Goal: Information Seeking & Learning: Check status

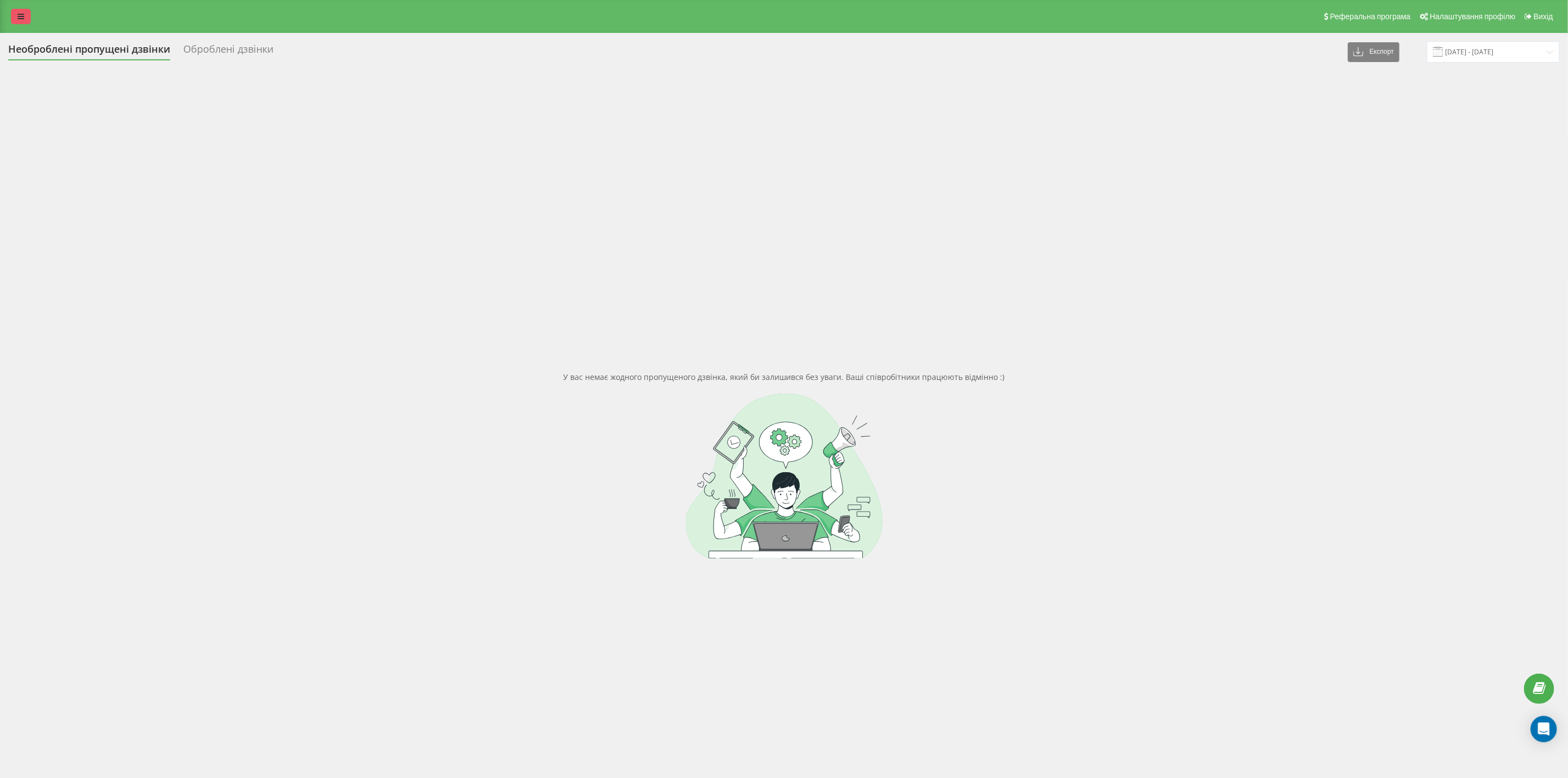
click at [19, 13] on icon at bounding box center [21, 16] width 7 height 7
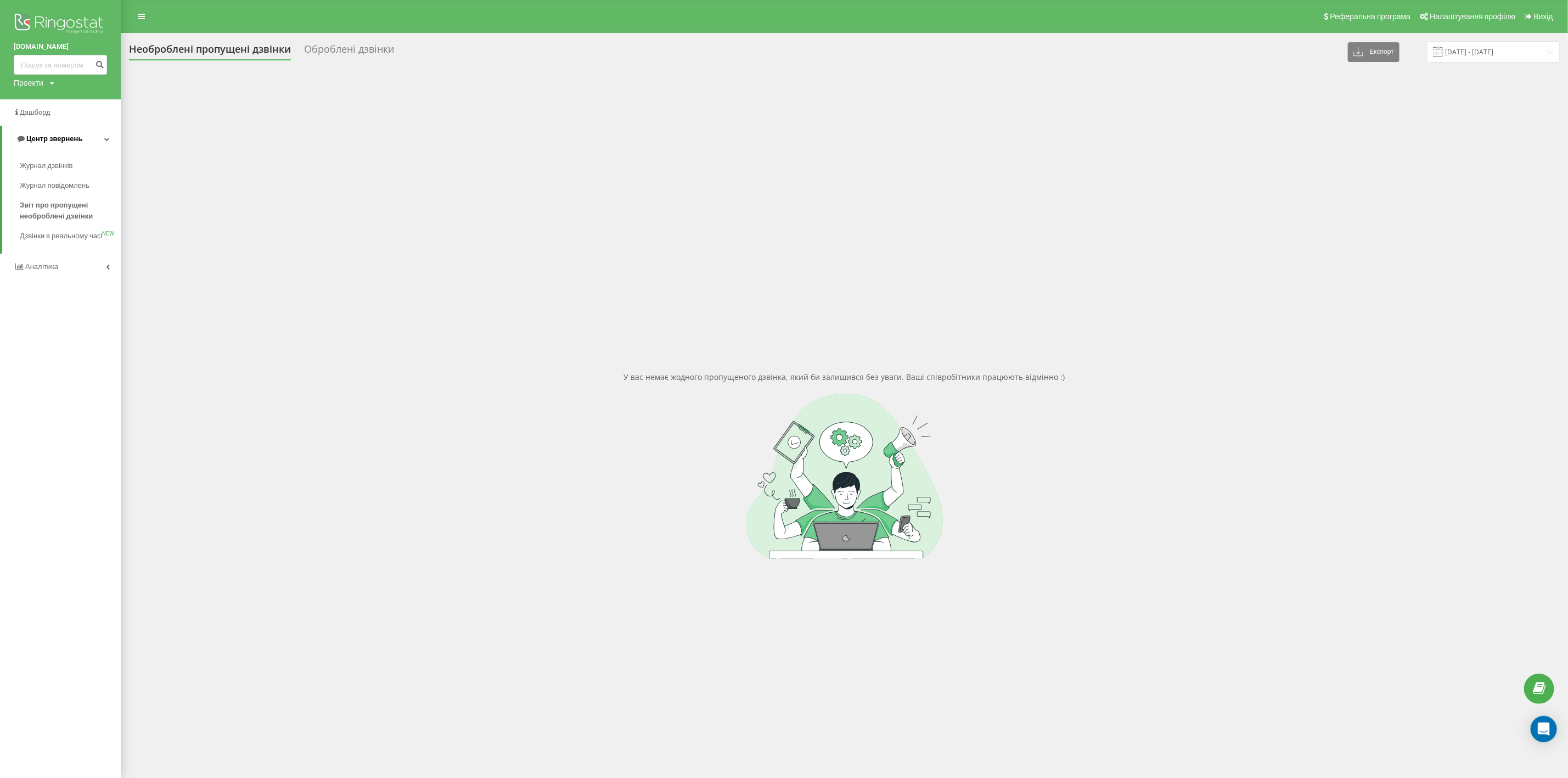
click at [45, 133] on span "Центр звернень" at bounding box center [49, 138] width 66 height 11
click at [104, 134] on link "Центр звернень" at bounding box center [60, 139] width 121 height 27
click at [66, 162] on span "Журнал дзвінків" at bounding box center [49, 165] width 58 height 11
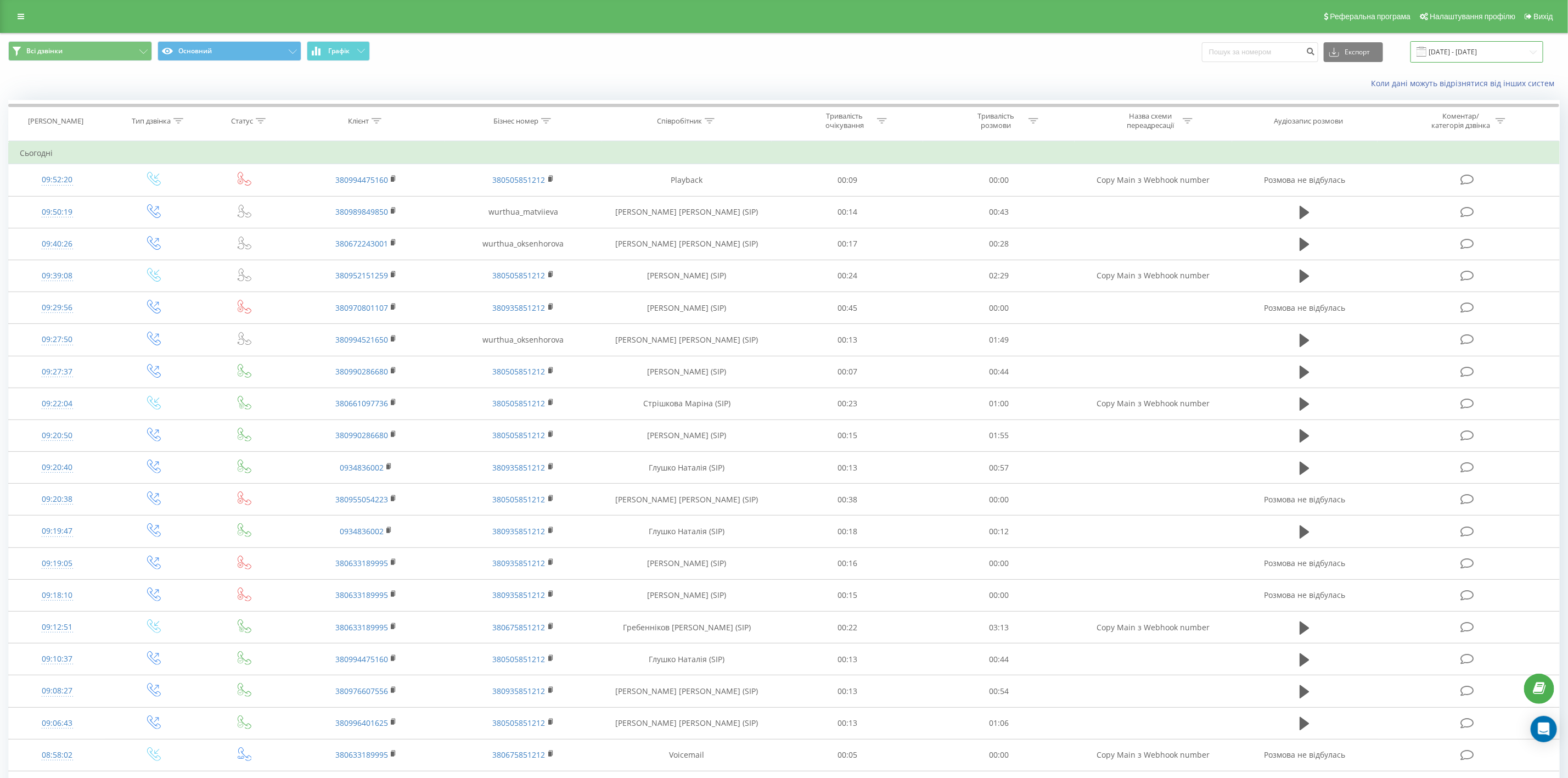
click at [1476, 51] on input "21.07.2025 - 21.08.2025" at bounding box center [1477, 52] width 133 height 22
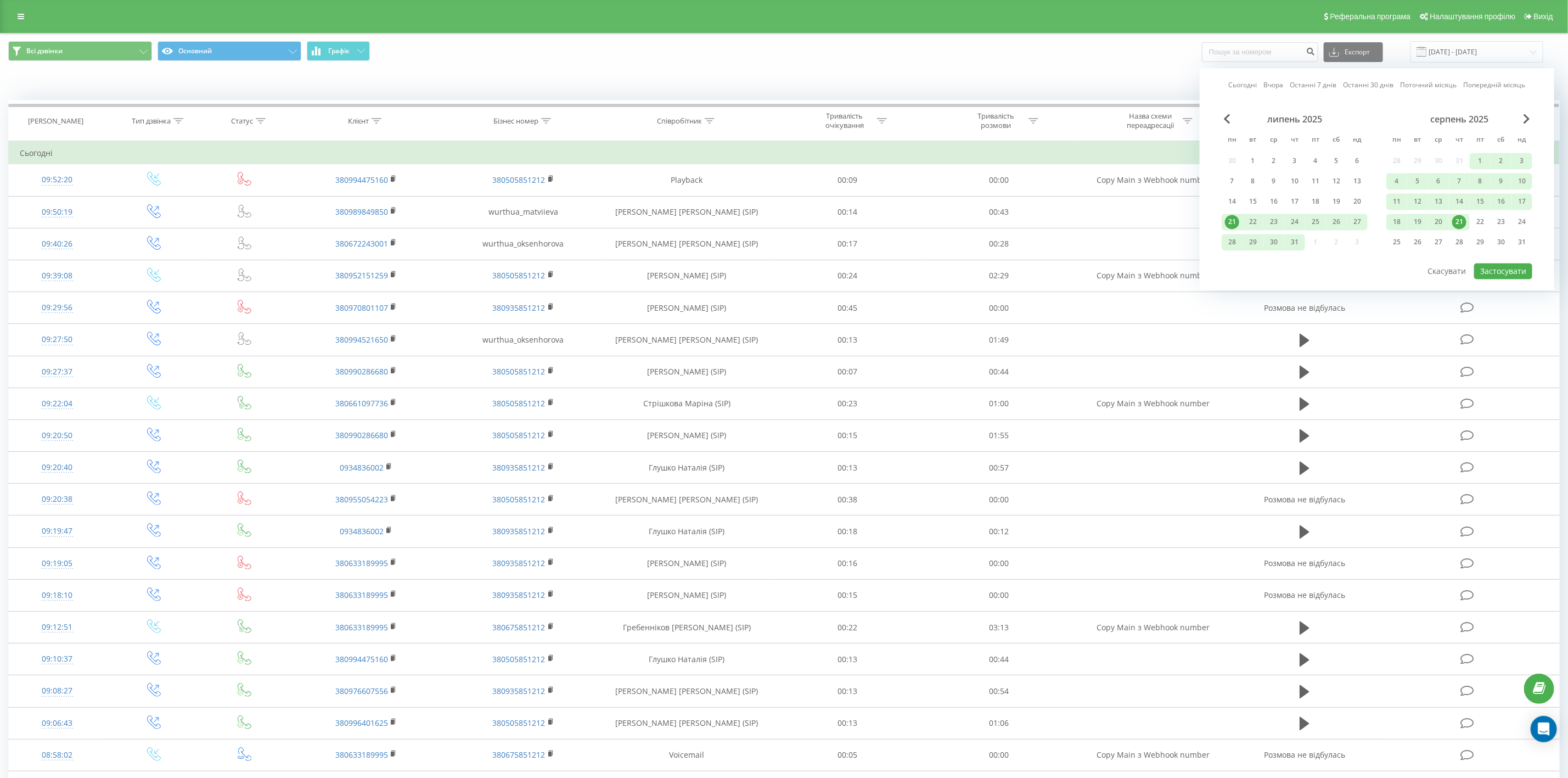
click at [1458, 216] on div "21" at bounding box center [1459, 222] width 14 height 14
click at [1517, 267] on button "Застосувати" at bounding box center [1503, 271] width 58 height 16
type input "21.08.2025 - 21.08.2025"
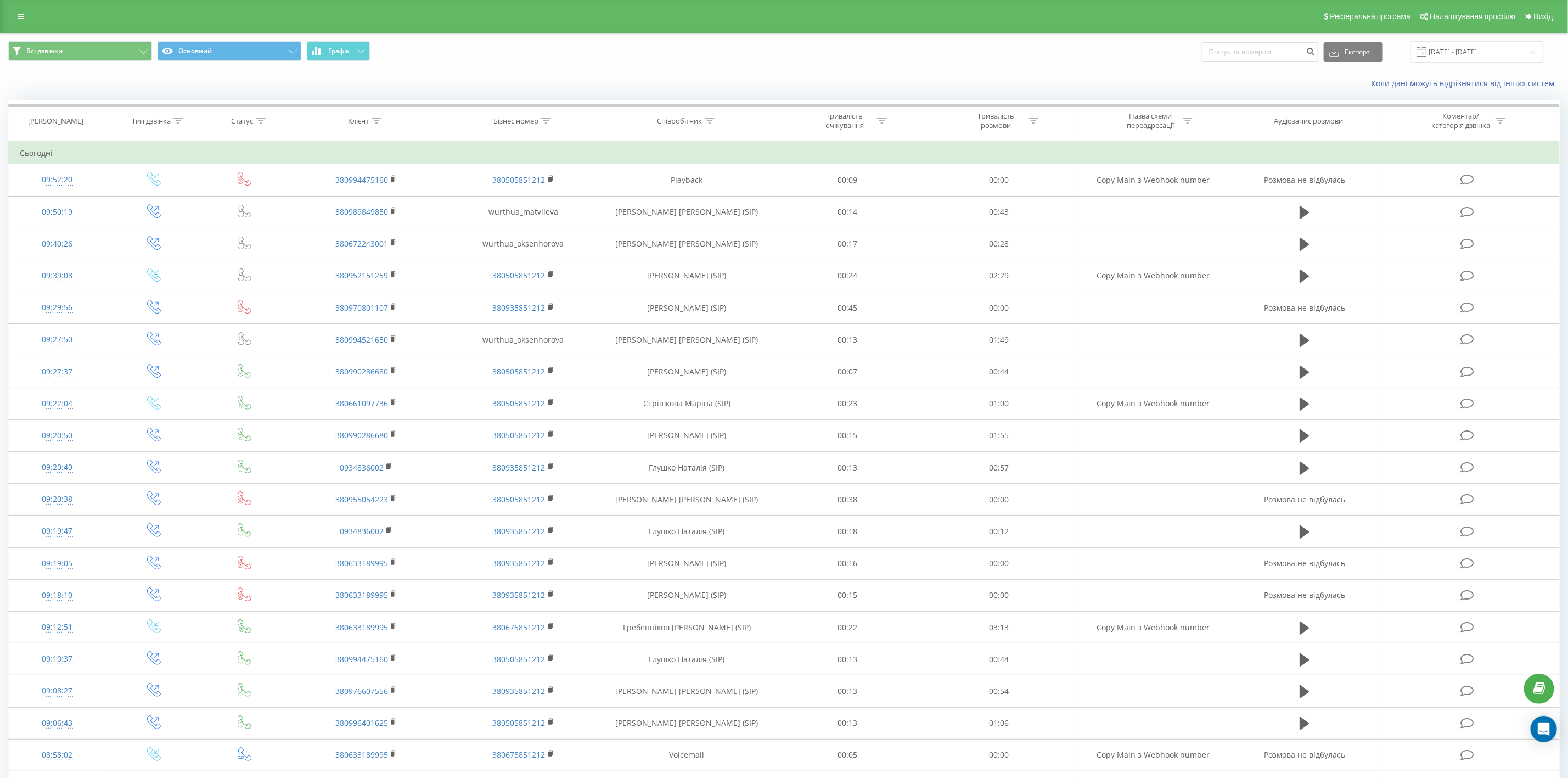
click at [707, 120] on icon at bounding box center [710, 120] width 10 height 6
click at [712, 176] on div at bounding box center [681, 174] width 78 height 11
click at [708, 296] on div "Містить" at bounding box center [687, 294] width 95 height 17
click at [689, 205] on input "text" at bounding box center [687, 199] width 97 height 19
type input "Оксенгорова"
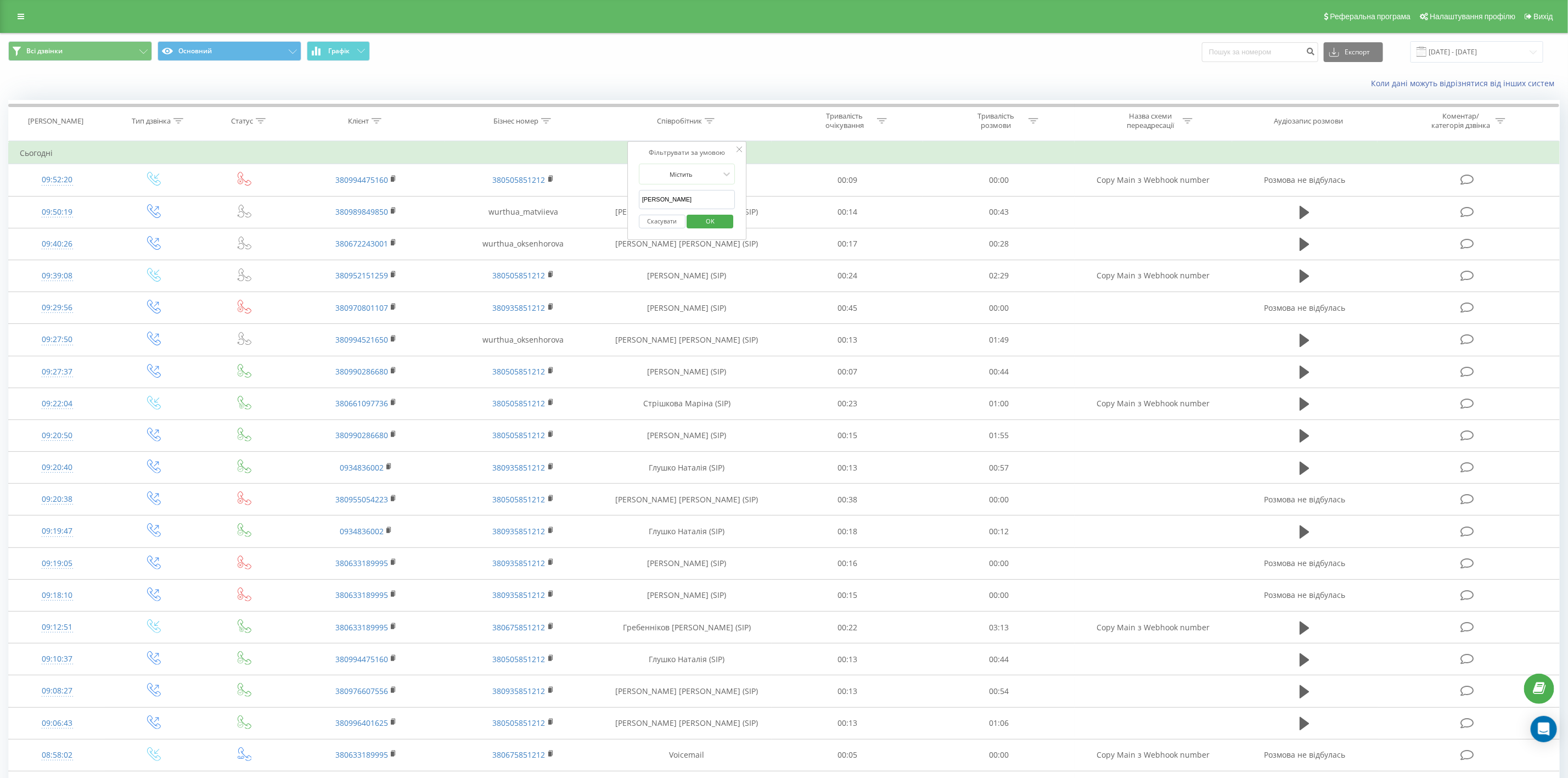
click at [723, 223] on span "OK" at bounding box center [710, 220] width 31 height 17
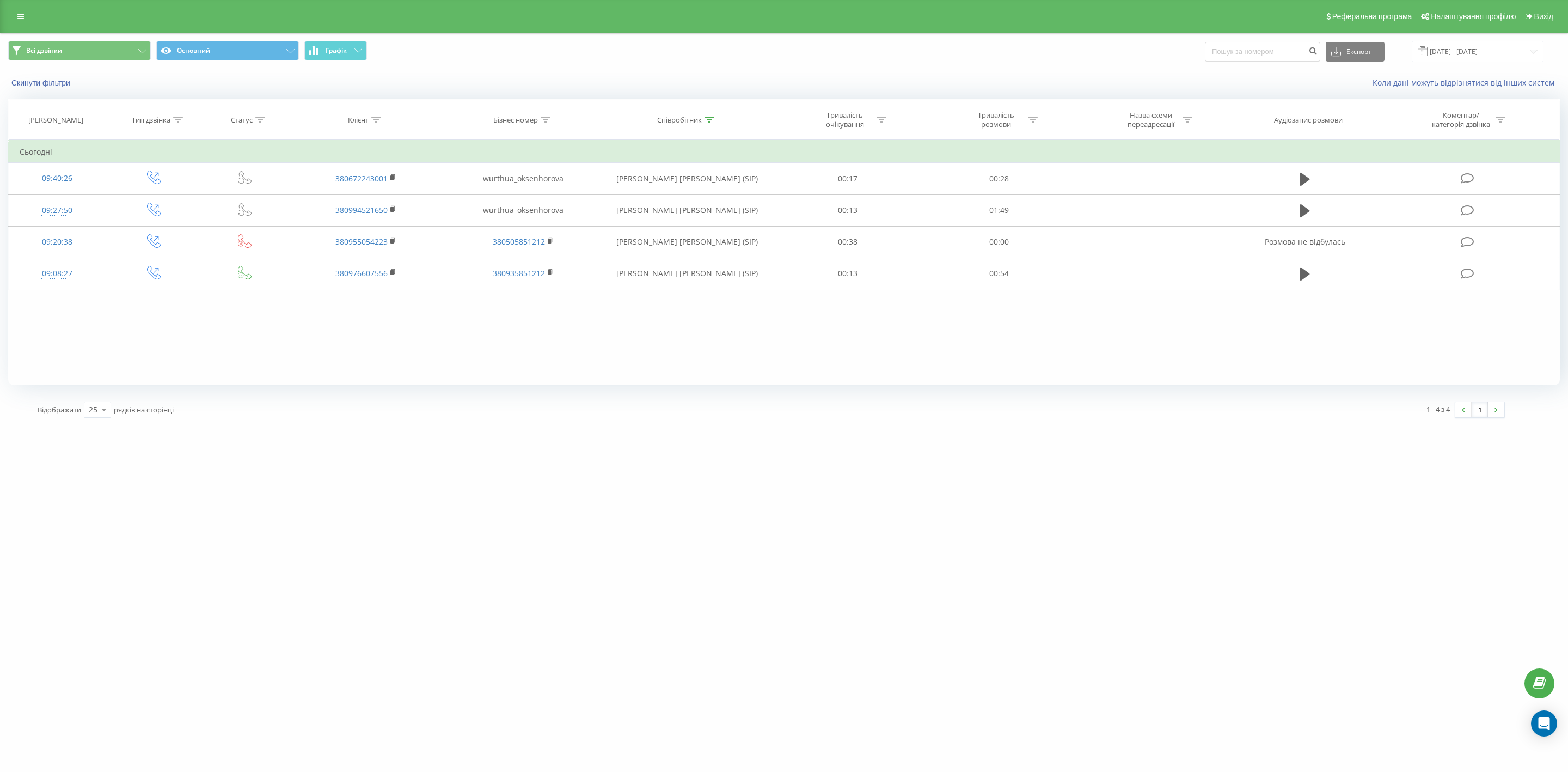
click at [1039, 121] on div "Тривалість розмови" at bounding box center [999, 120] width 151 height 19
click at [1032, 175] on div "Дорівнює" at bounding box center [993, 173] width 80 height 16
click at [1019, 233] on div "Більше ніж" at bounding box center [998, 229] width 95 height 17
click at [990, 203] on input "text" at bounding box center [999, 197] width 96 height 19
type input "00.03"
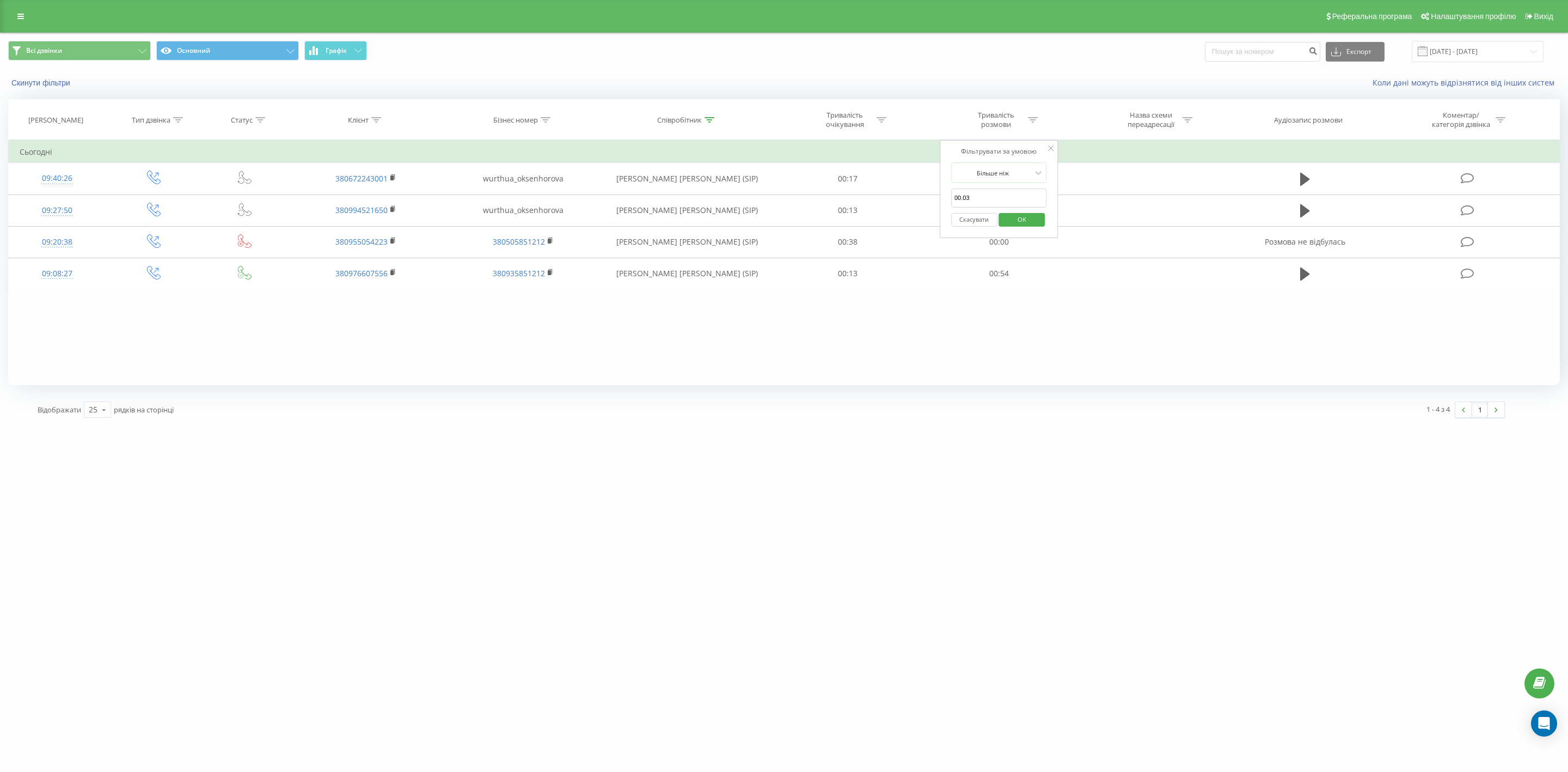
click at [1026, 216] on span "OK" at bounding box center [1022, 219] width 30 height 17
